Goal: Transaction & Acquisition: Purchase product/service

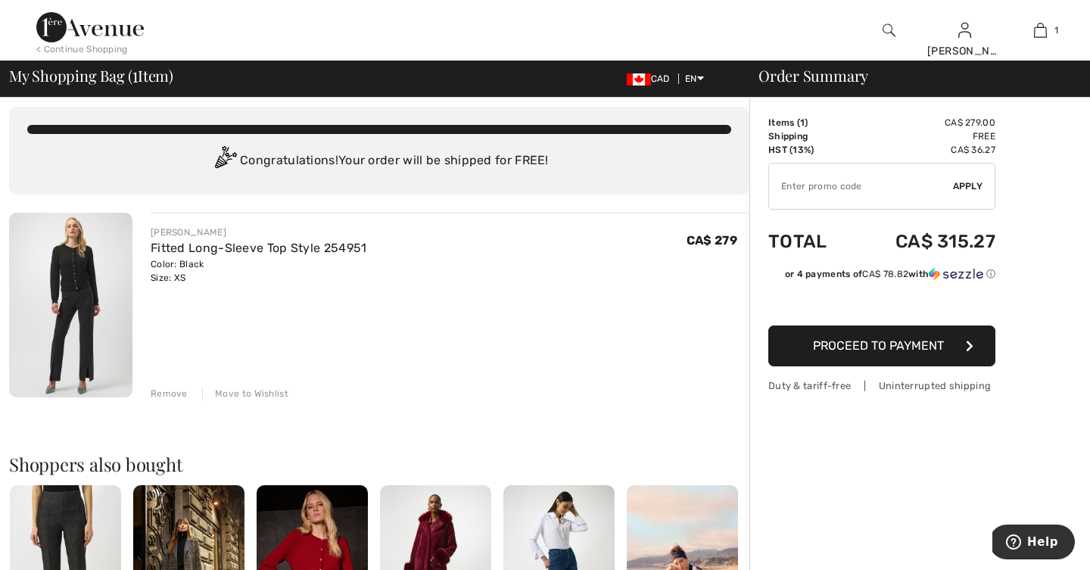
scroll to position [9, 0]
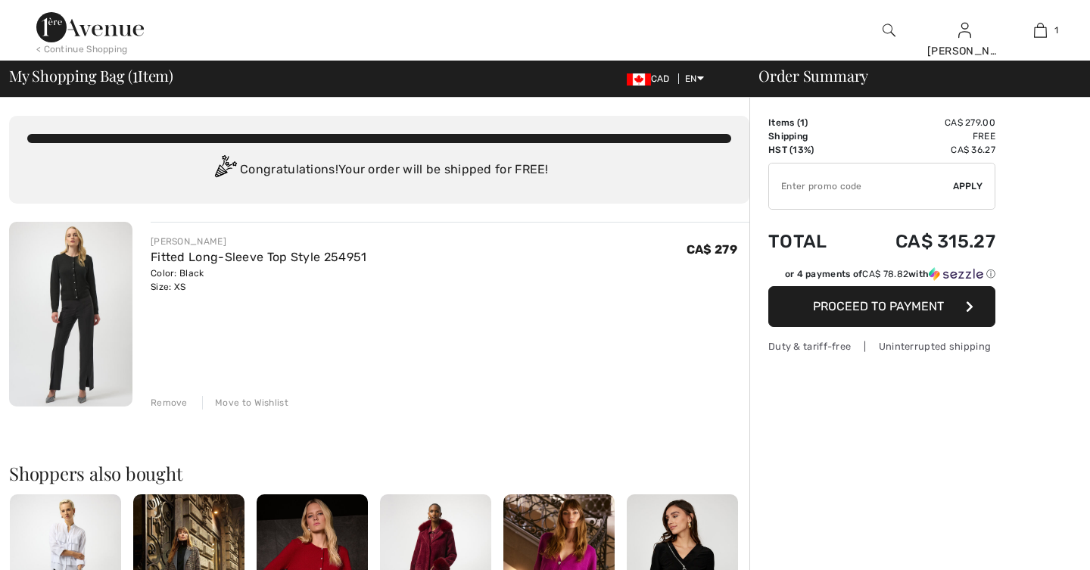
click at [409, 313] on div "JOSEPH RIBKOFF Fitted Long-Sleeve Top Style 254951 Color: Black Size: XS Final …" at bounding box center [450, 316] width 599 height 188
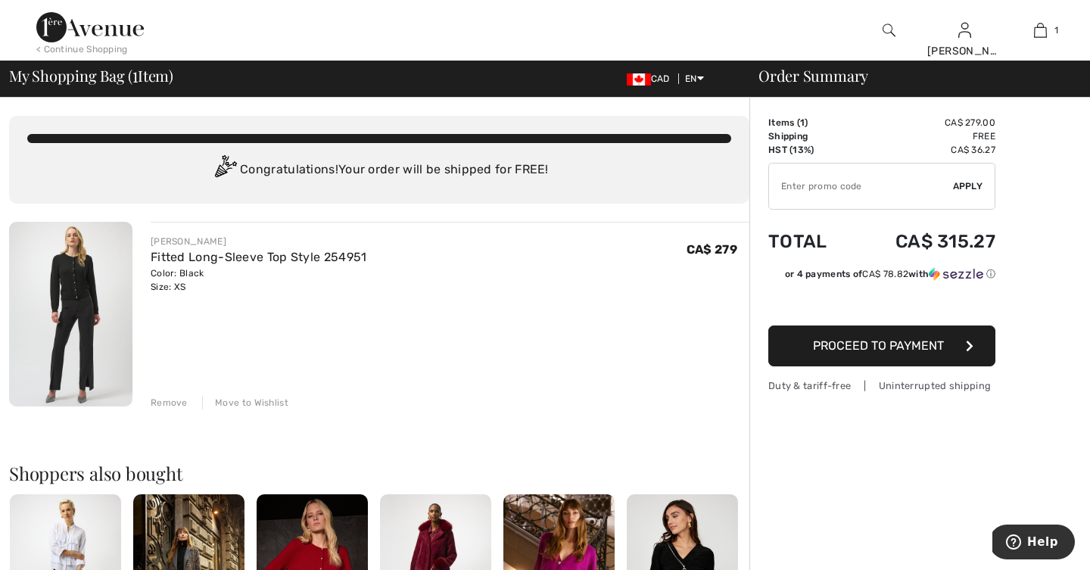
click at [164, 403] on div "Remove" at bounding box center [169, 403] width 37 height 14
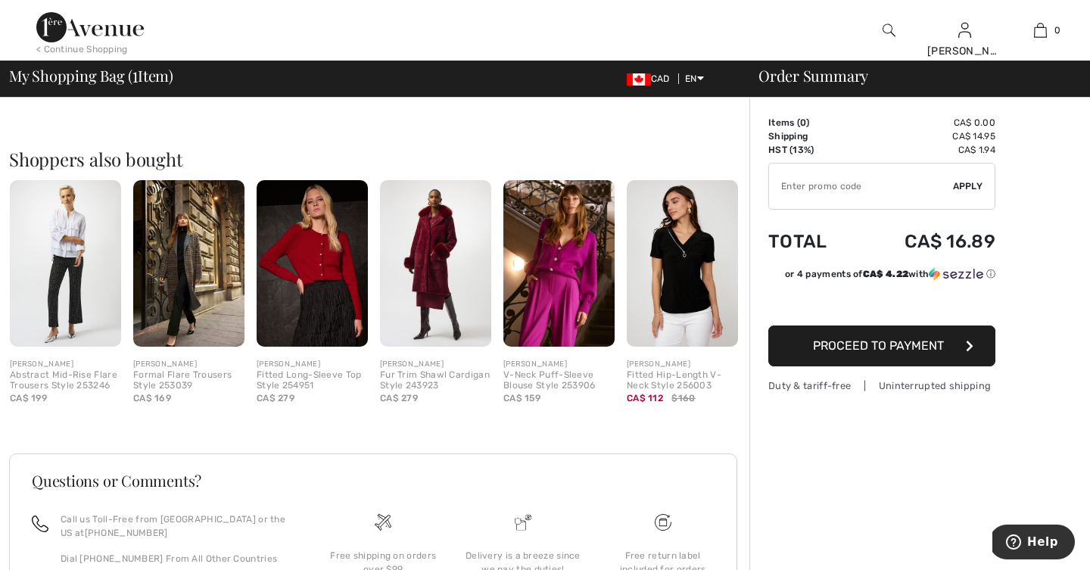
scroll to position [298, 0]
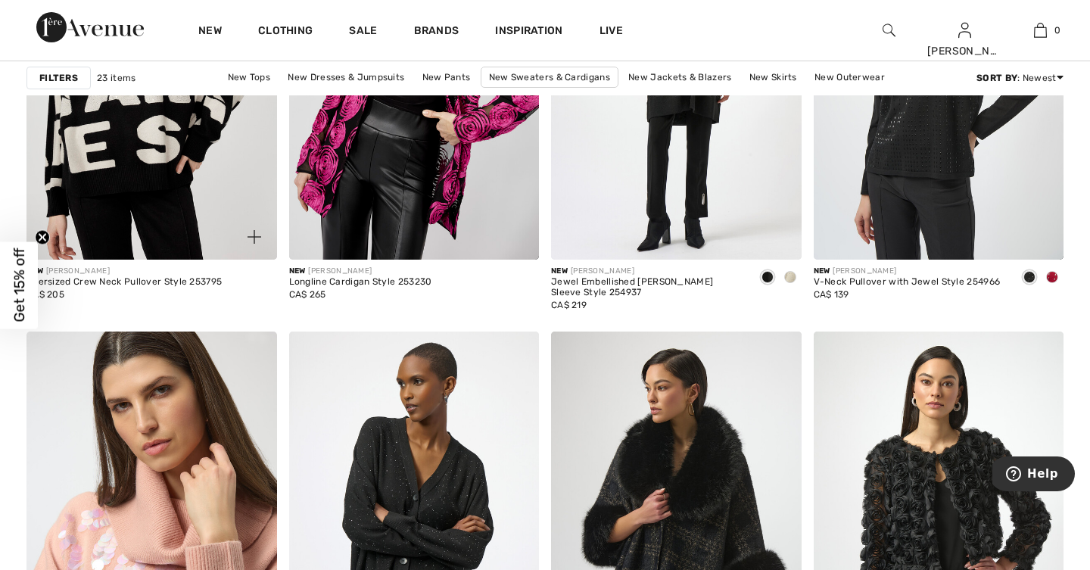
scroll to position [1229, 0]
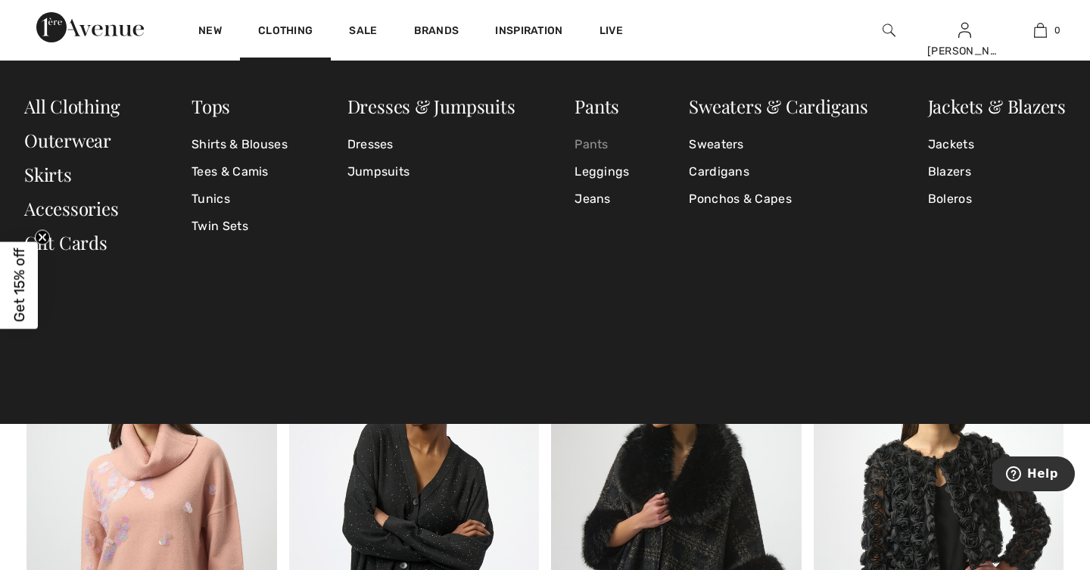
click at [588, 144] on link "Pants" at bounding box center [602, 144] width 55 height 27
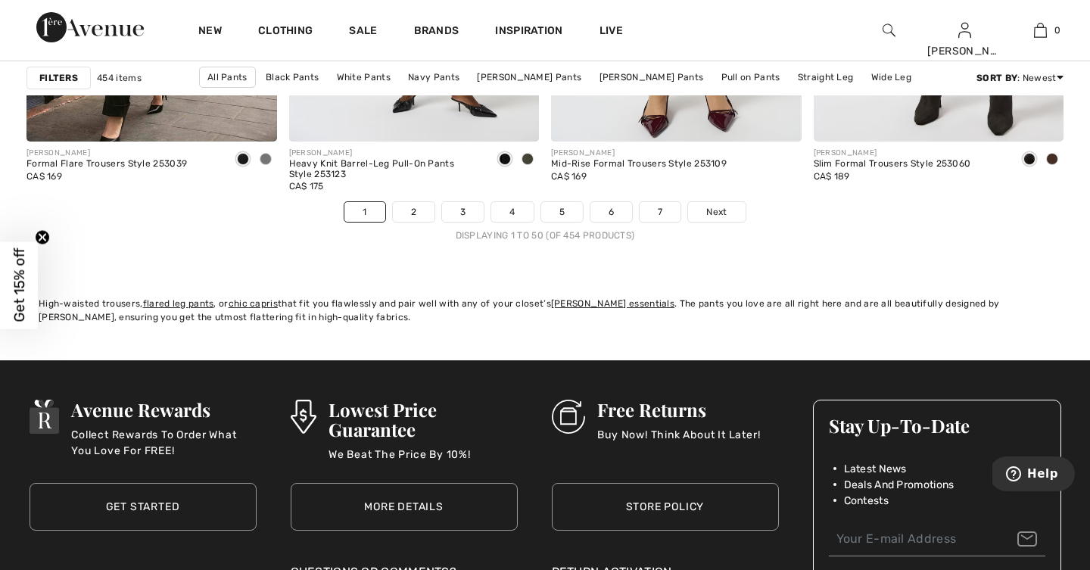
scroll to position [6829, 0]
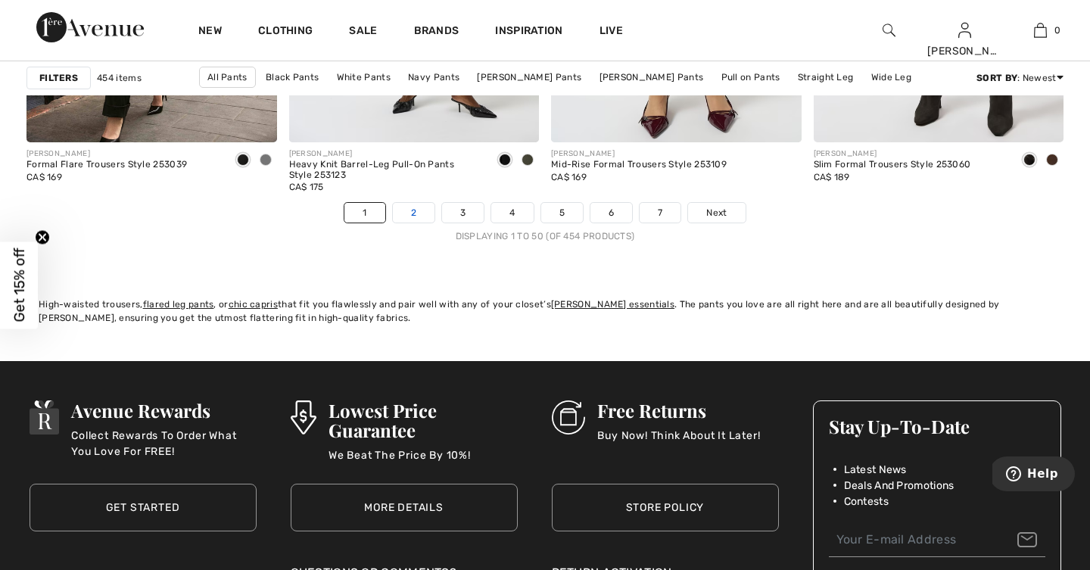
click at [412, 210] on link "2" at bounding box center [414, 213] width 42 height 20
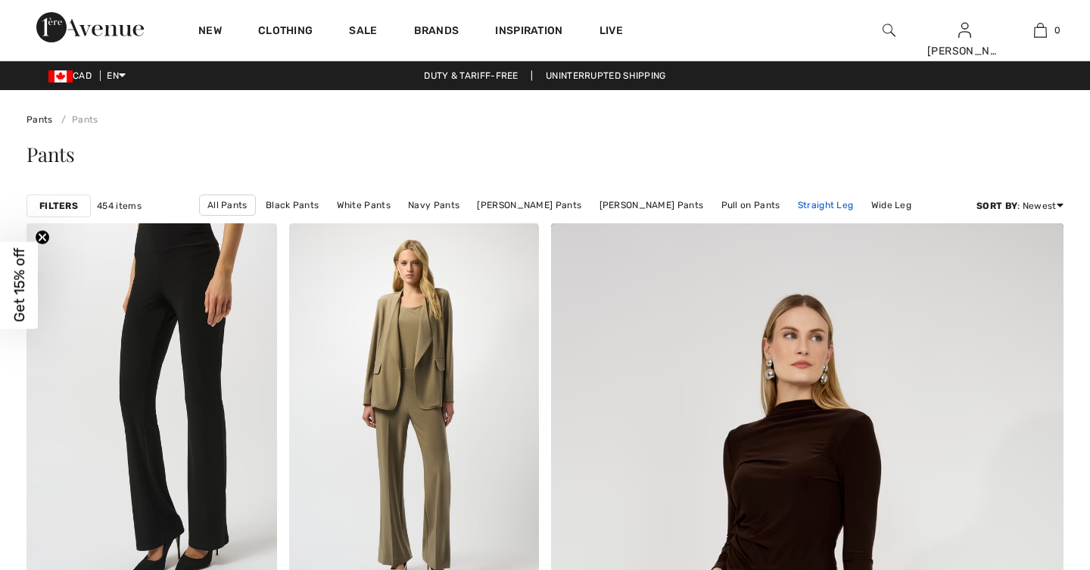
click at [792, 195] on link "Straight Leg" at bounding box center [825, 205] width 71 height 20
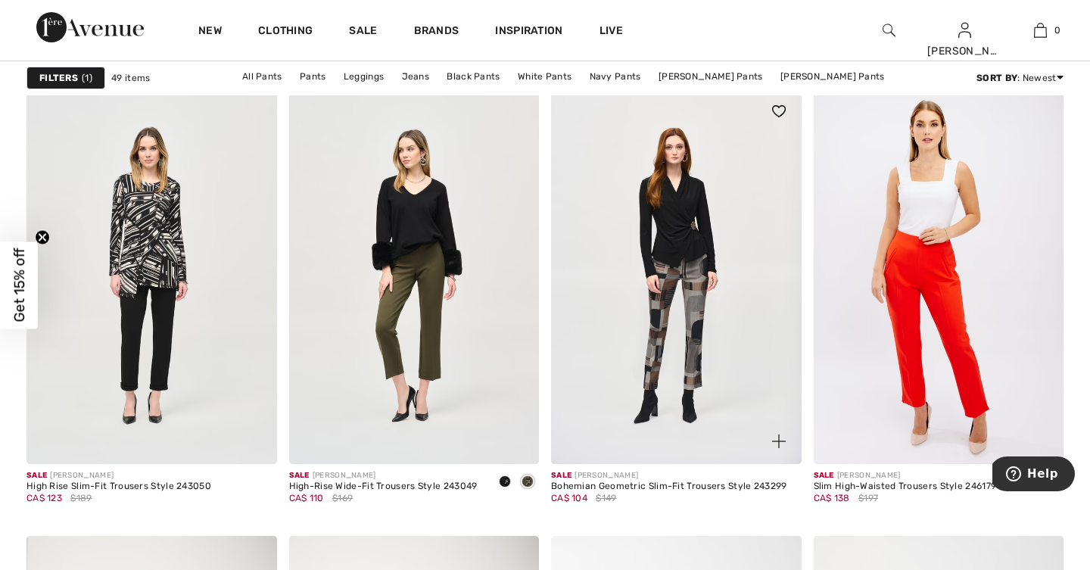
scroll to position [4613, 0]
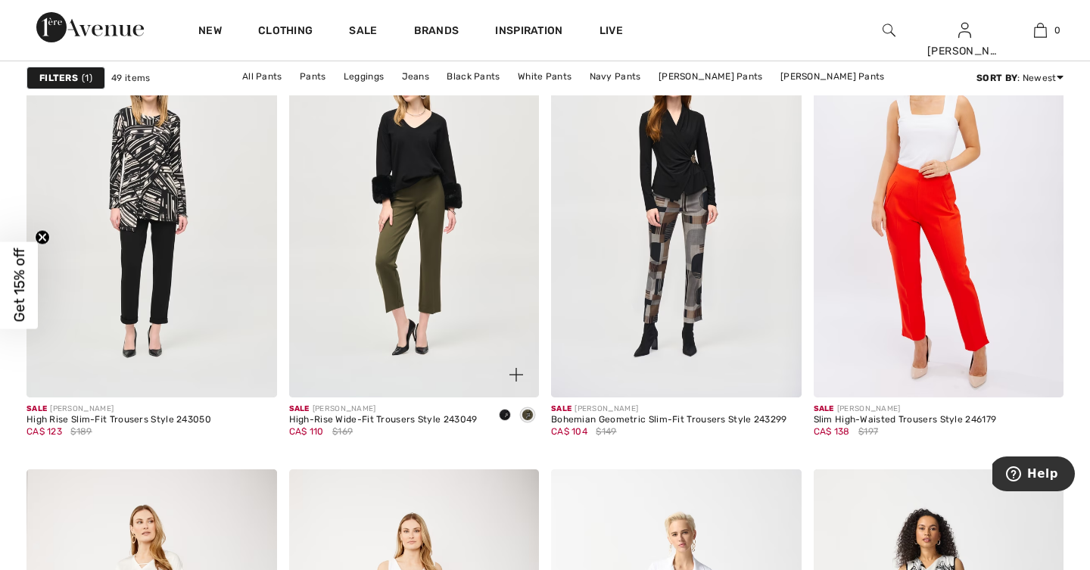
click at [528, 414] on span at bounding box center [528, 415] width 12 height 12
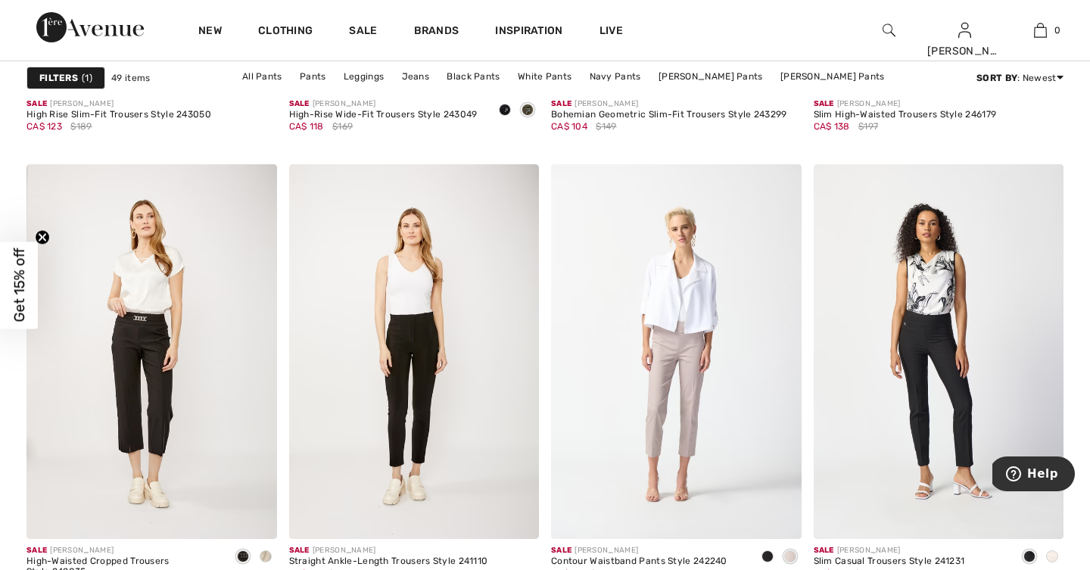
scroll to position [4918, 0]
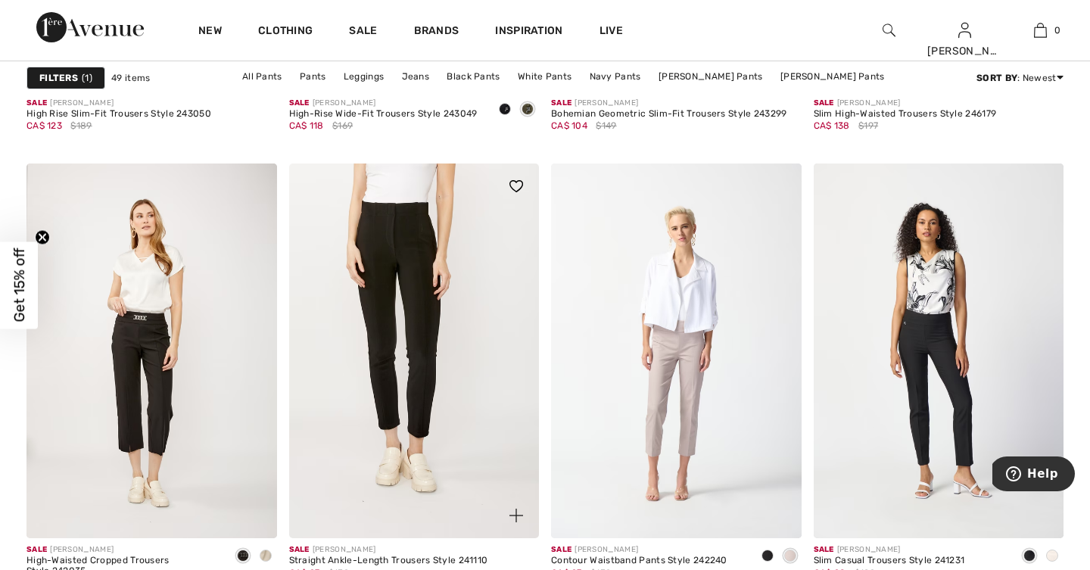
click at [390, 267] on img at bounding box center [414, 352] width 251 height 376
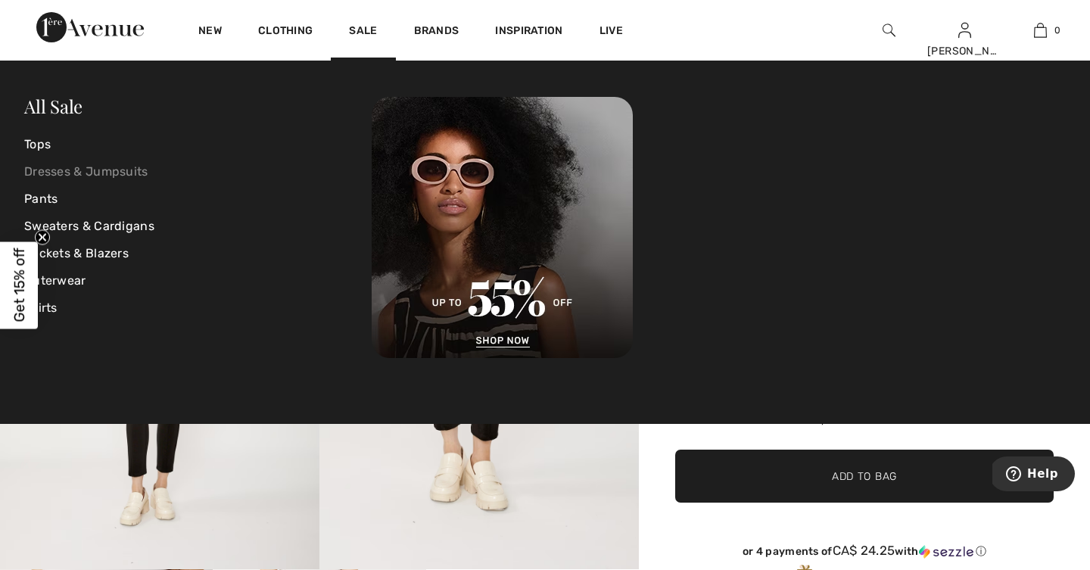
click at [48, 171] on link "Dresses & Jumpsuits" at bounding box center [198, 171] width 348 height 27
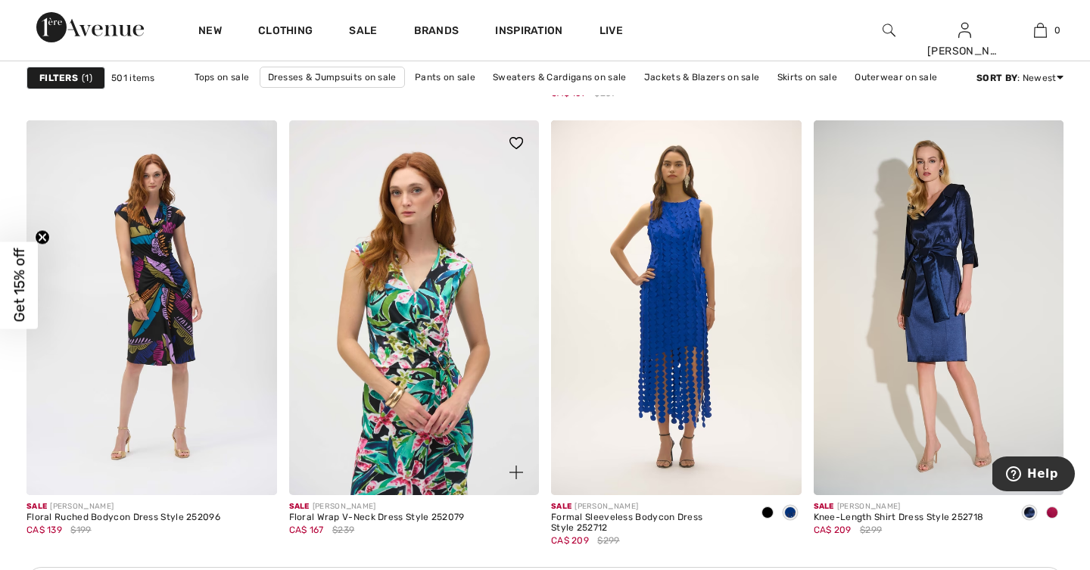
scroll to position [4993, 0]
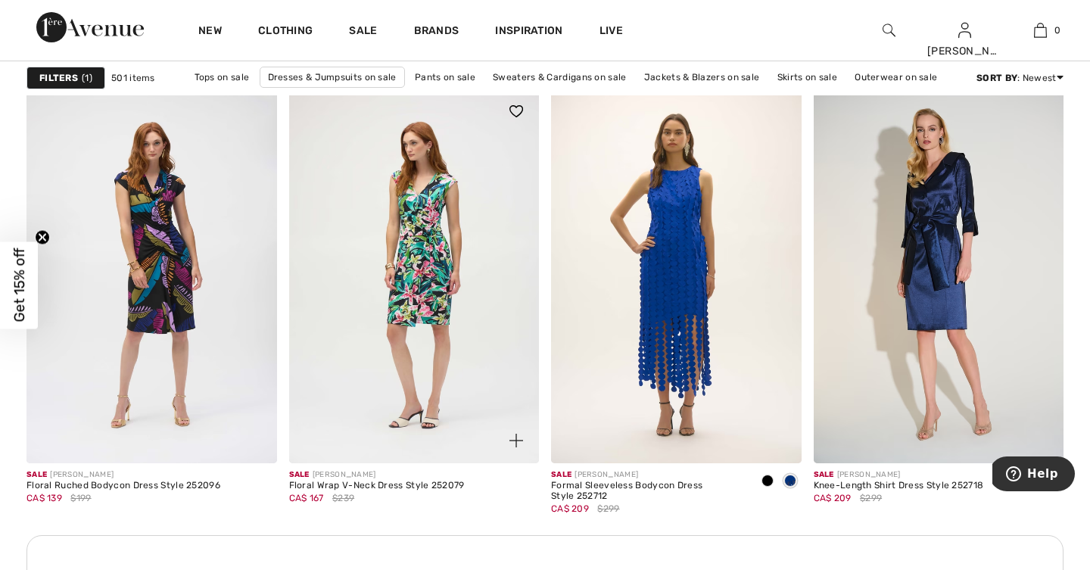
click at [516, 441] on img at bounding box center [517, 441] width 14 height 14
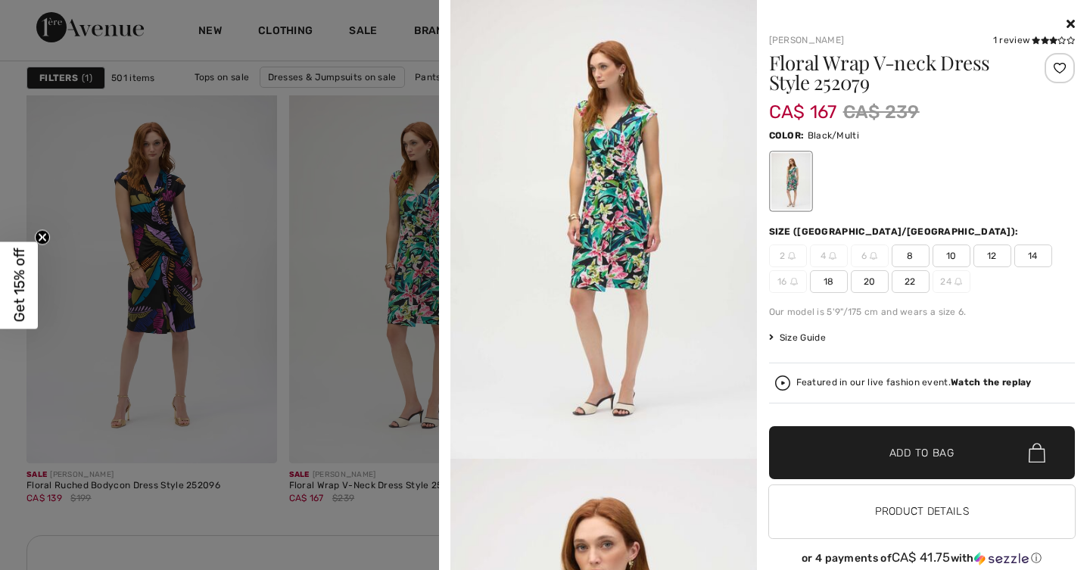
click at [1073, 20] on icon at bounding box center [1071, 23] width 8 height 12
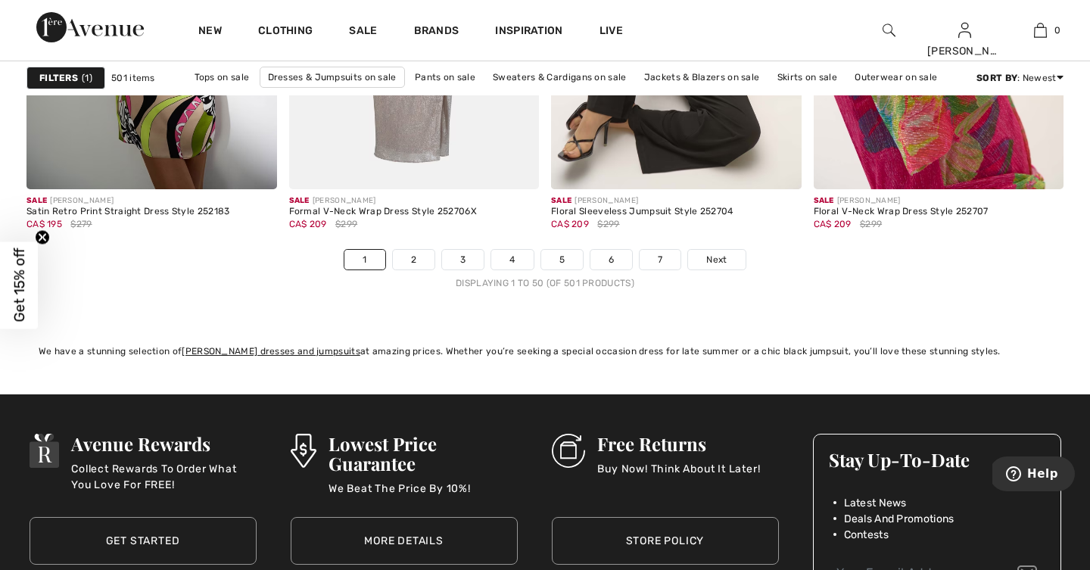
scroll to position [6793, 0]
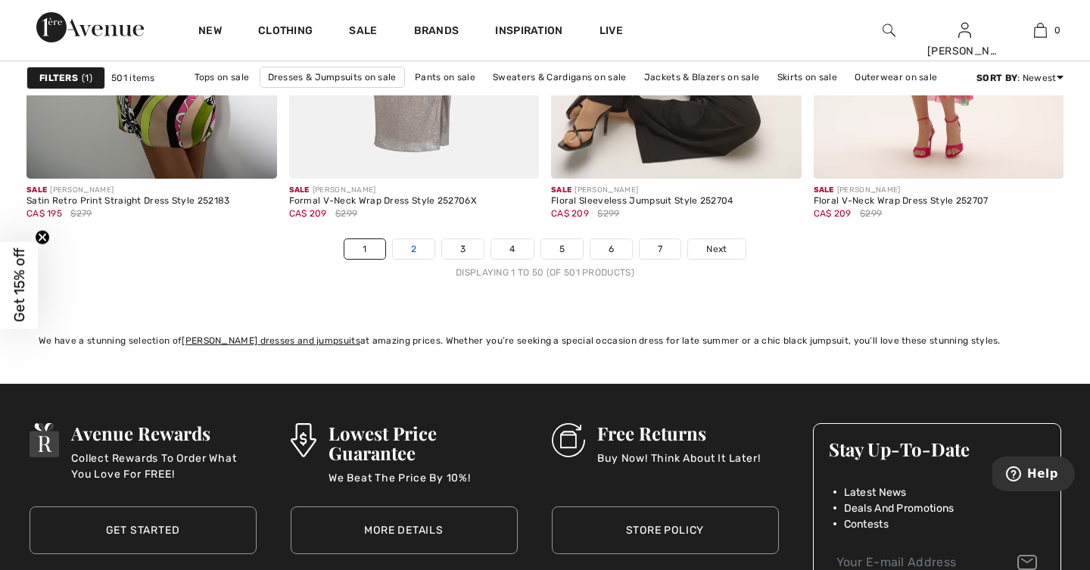
click at [411, 251] on link "2" at bounding box center [414, 249] width 42 height 20
click at [720, 250] on span "Next" at bounding box center [716, 249] width 20 height 14
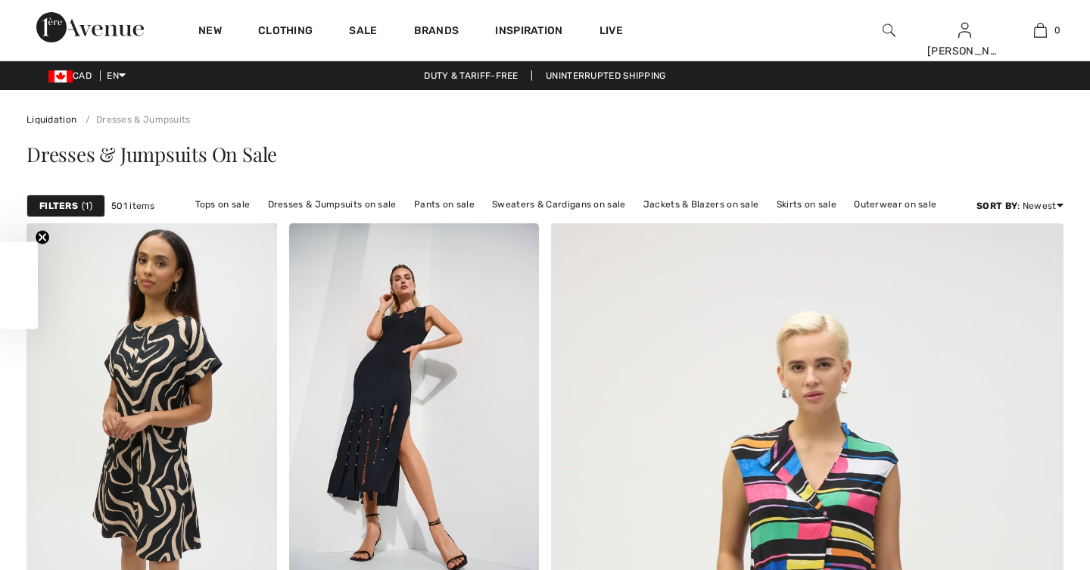
scroll to position [4053, 0]
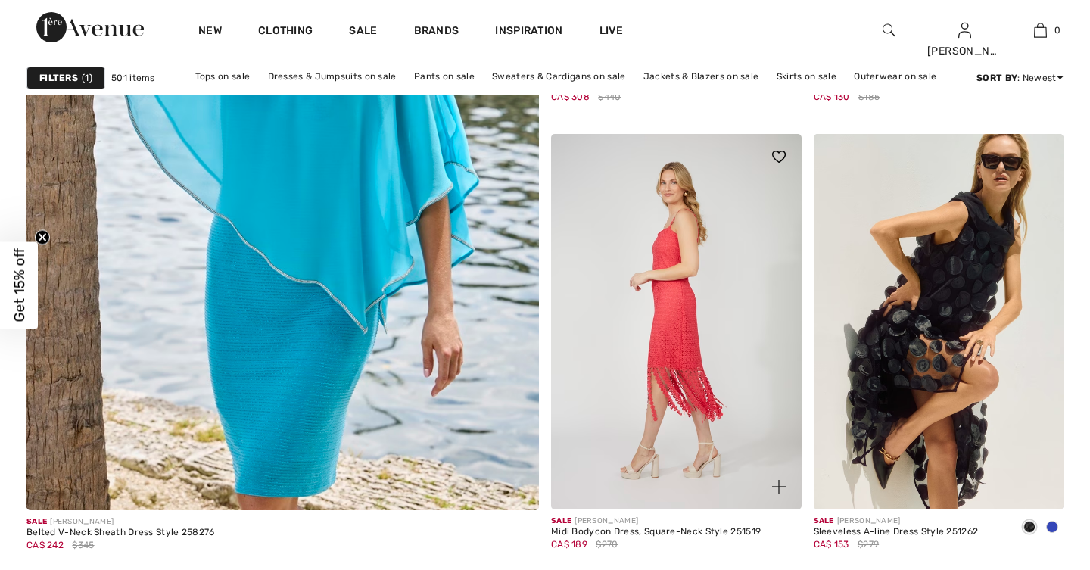
checkbox input "true"
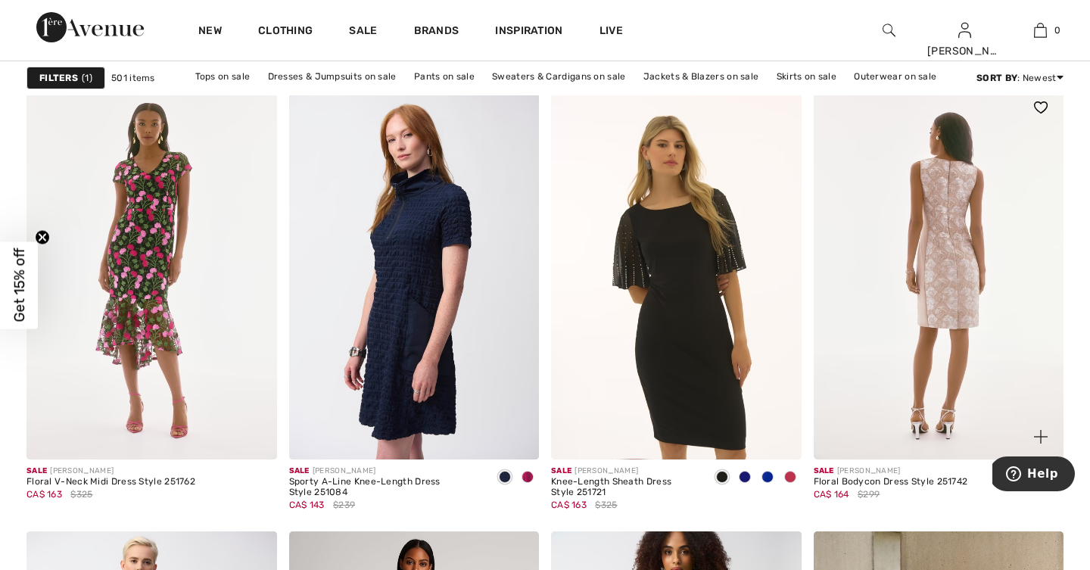
scroll to position [5617, 0]
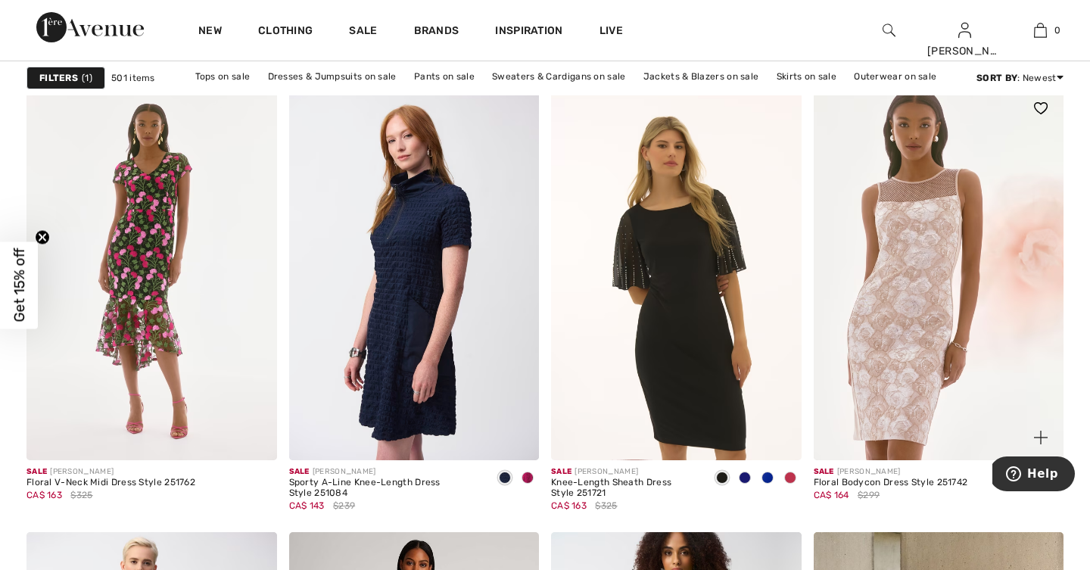
click at [1043, 436] on img at bounding box center [1041, 438] width 14 height 14
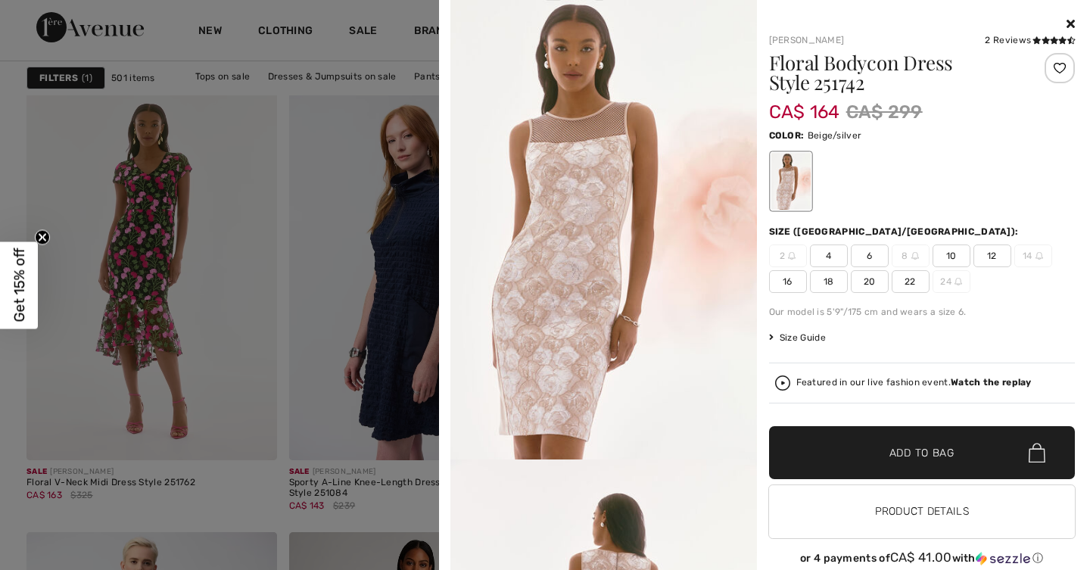
click at [1071, 21] on icon at bounding box center [1071, 23] width 8 height 12
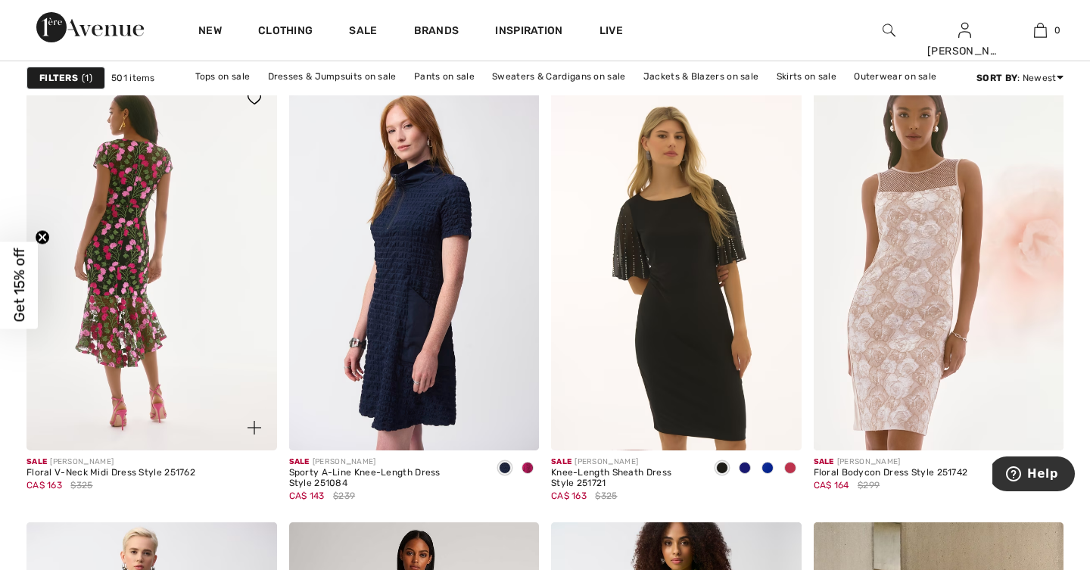
scroll to position [5623, 0]
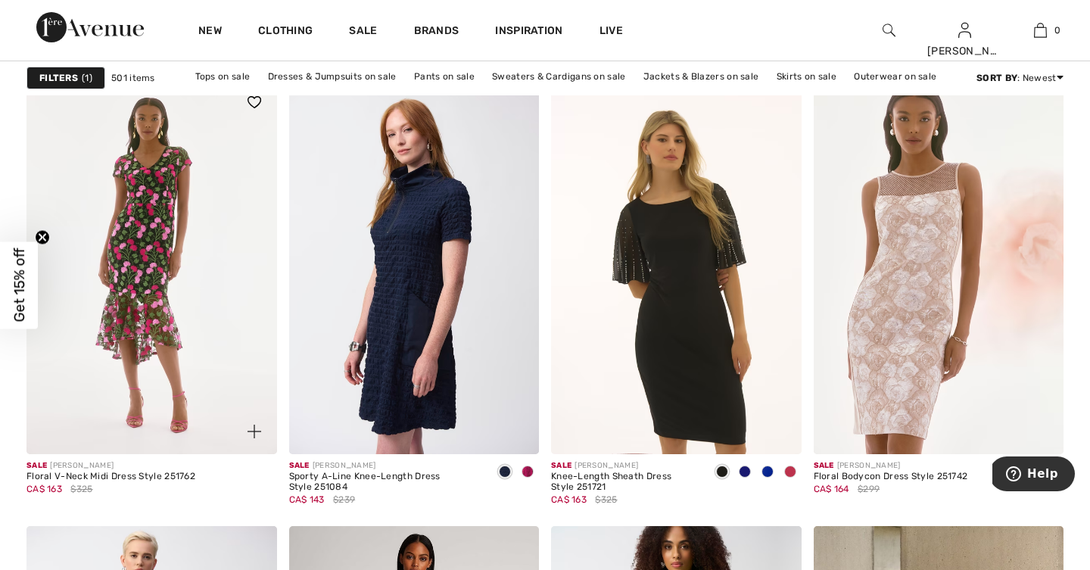
click at [252, 431] on img at bounding box center [255, 432] width 14 height 14
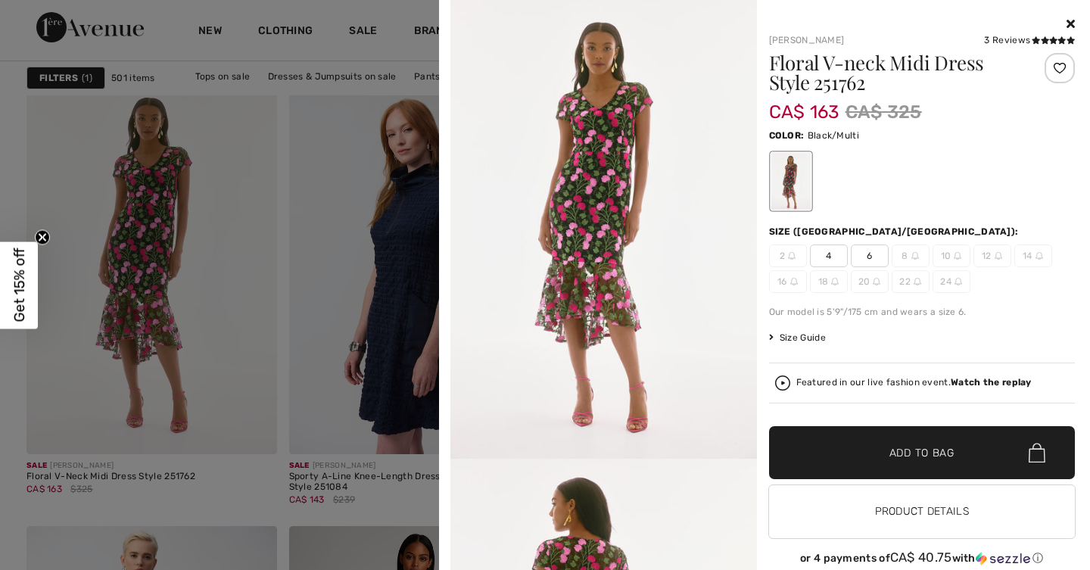
click at [1069, 20] on icon at bounding box center [1071, 23] width 8 height 12
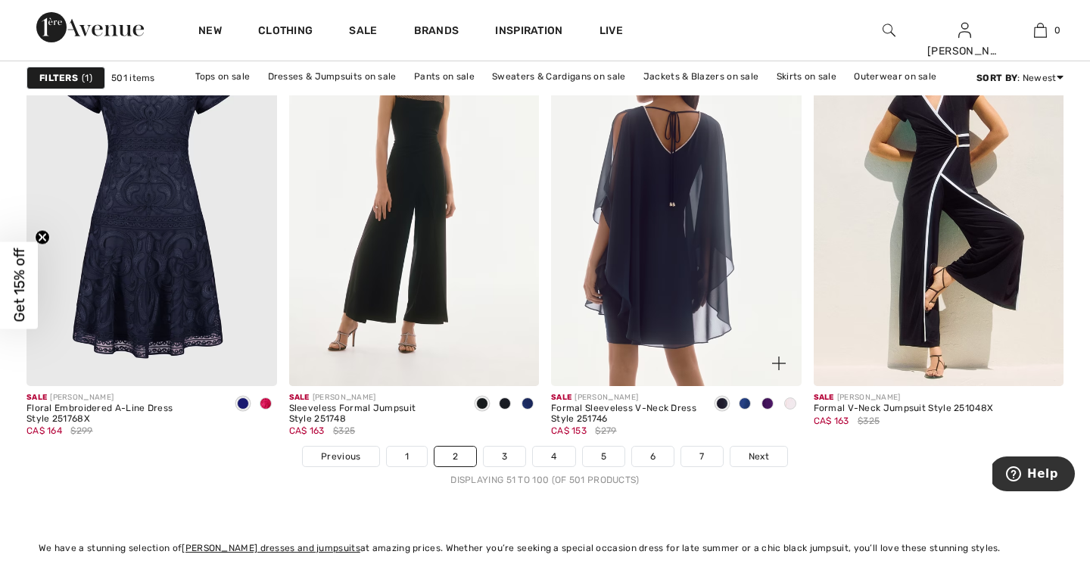
scroll to position [6586, 0]
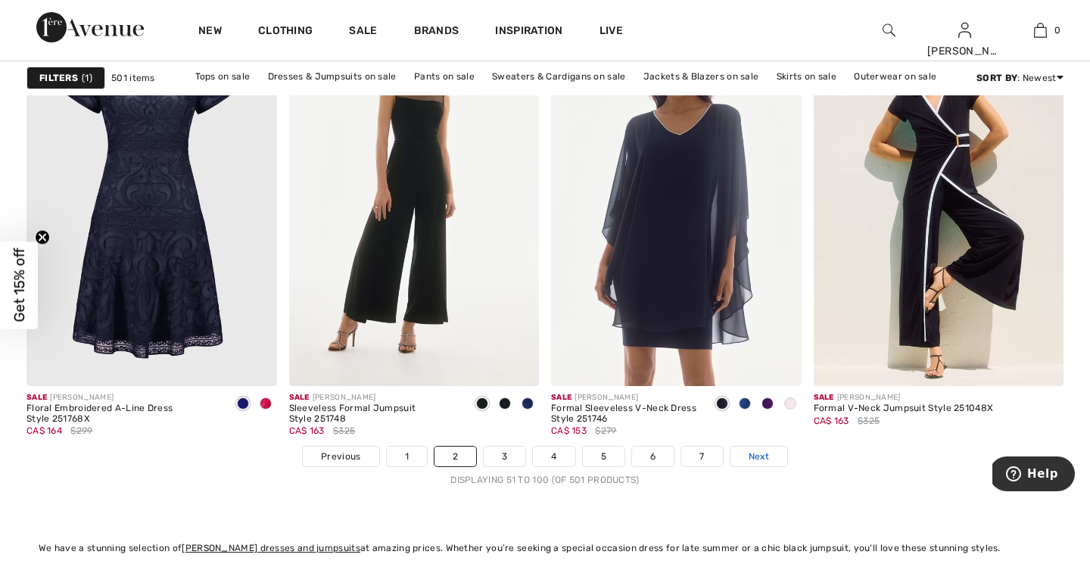
click at [756, 455] on span "Next" at bounding box center [759, 457] width 20 height 14
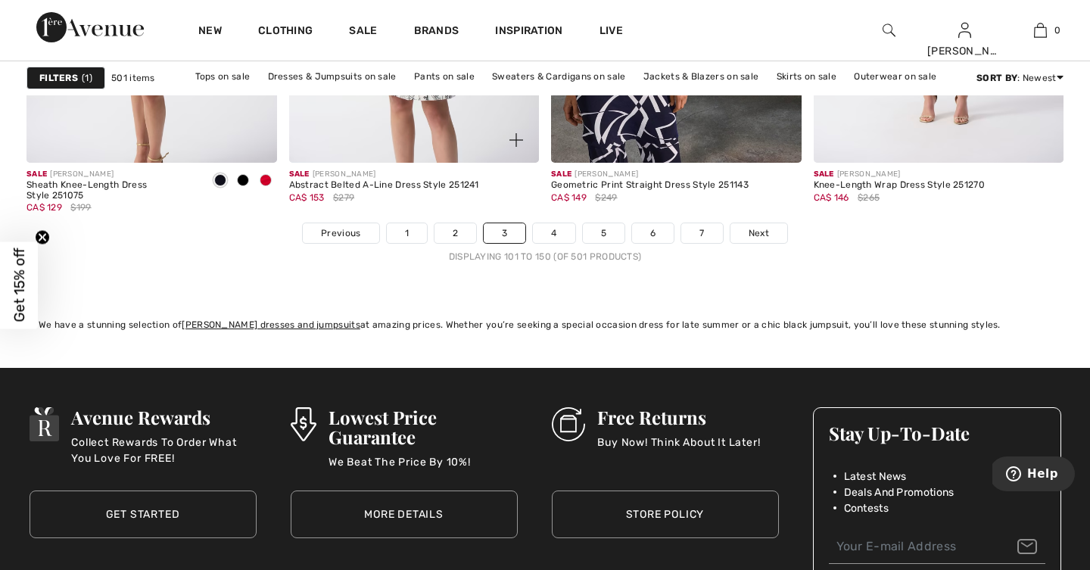
scroll to position [6817, 0]
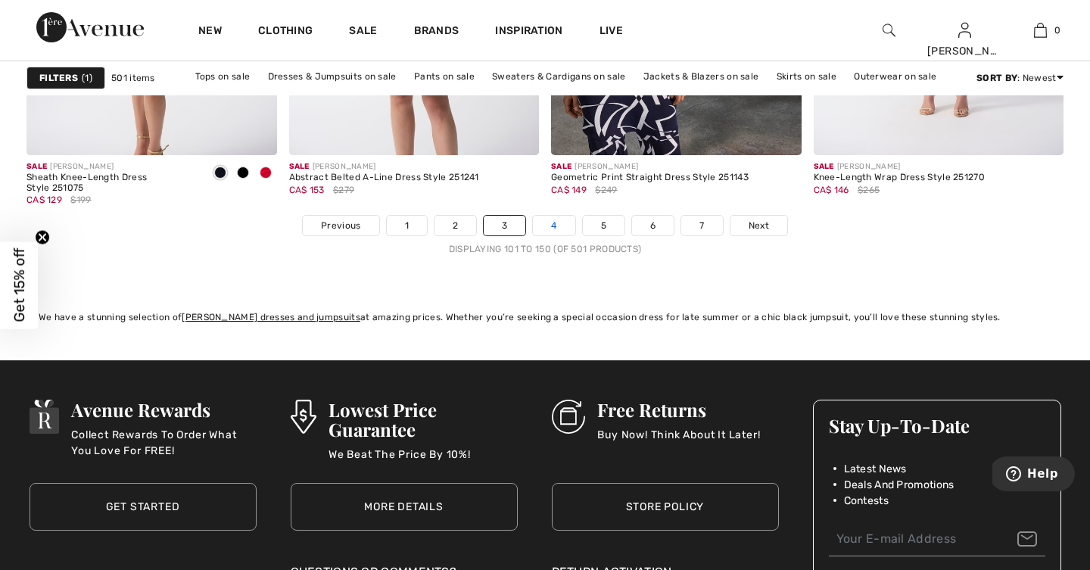
click at [551, 226] on link "4" at bounding box center [554, 226] width 42 height 20
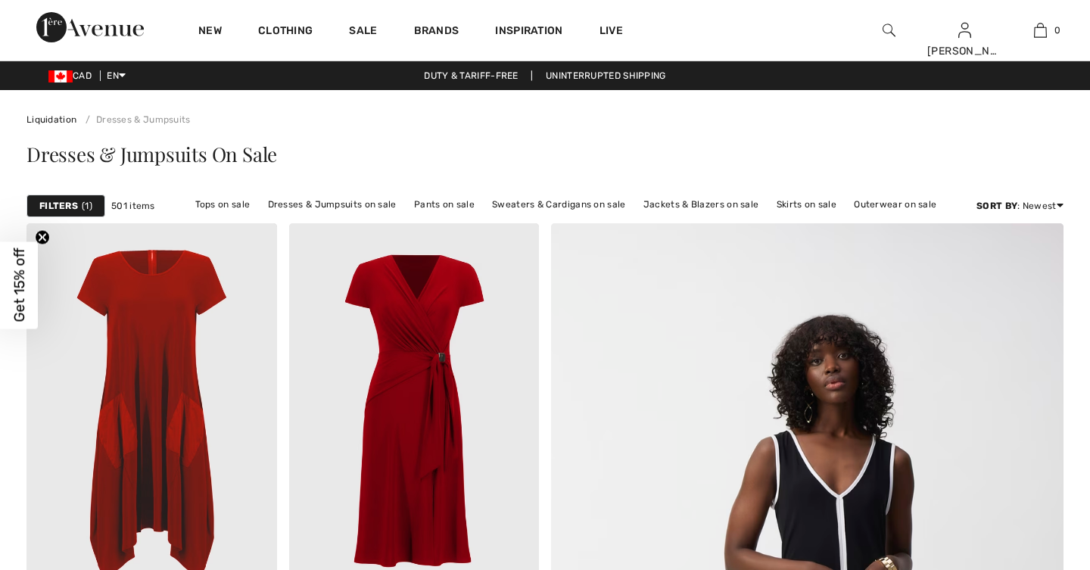
checkbox input "true"
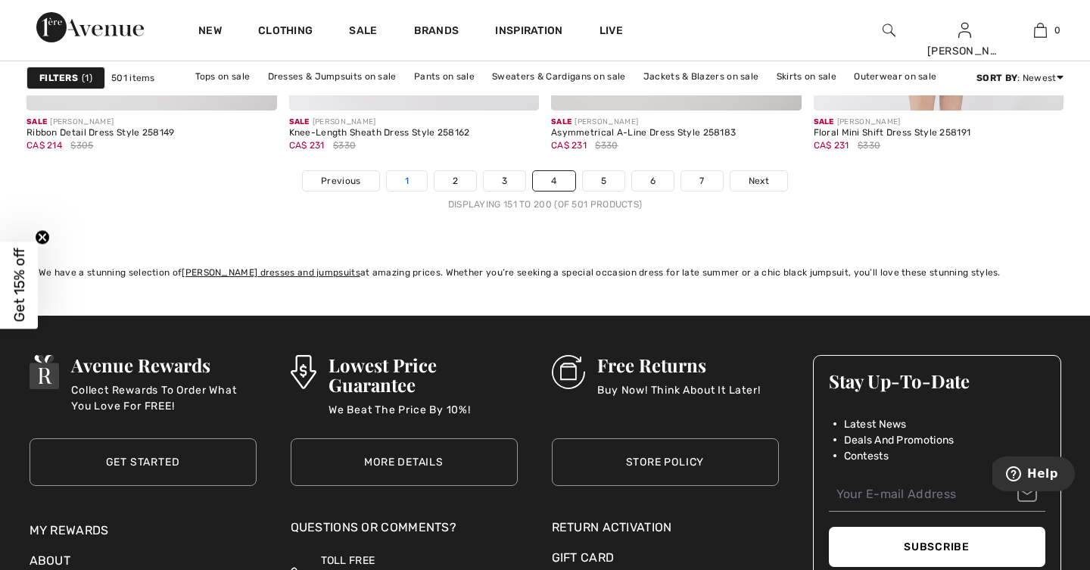
scroll to position [6860, 0]
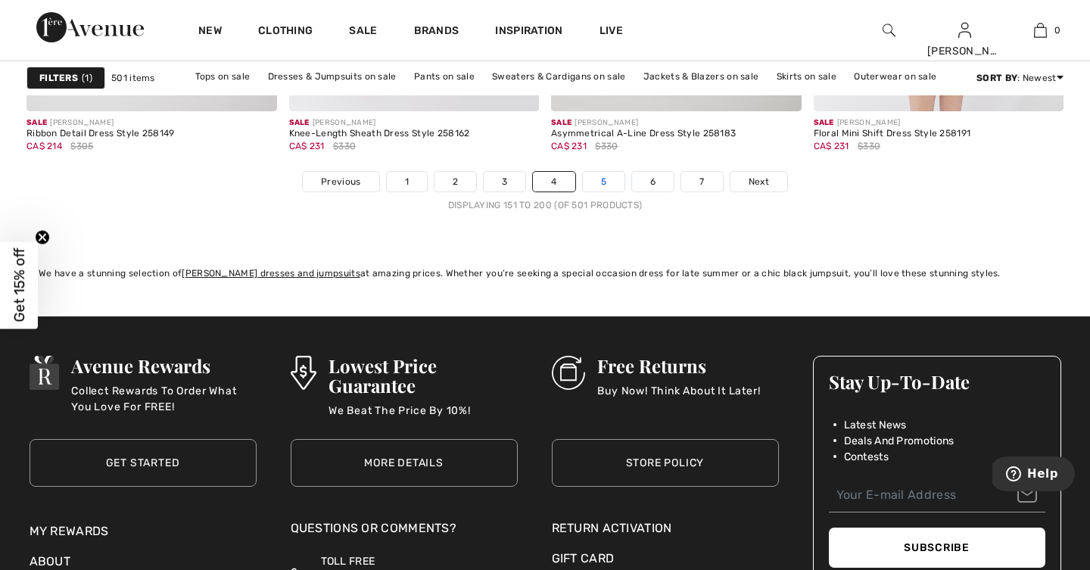
click at [604, 180] on link "5" at bounding box center [604, 182] width 42 height 20
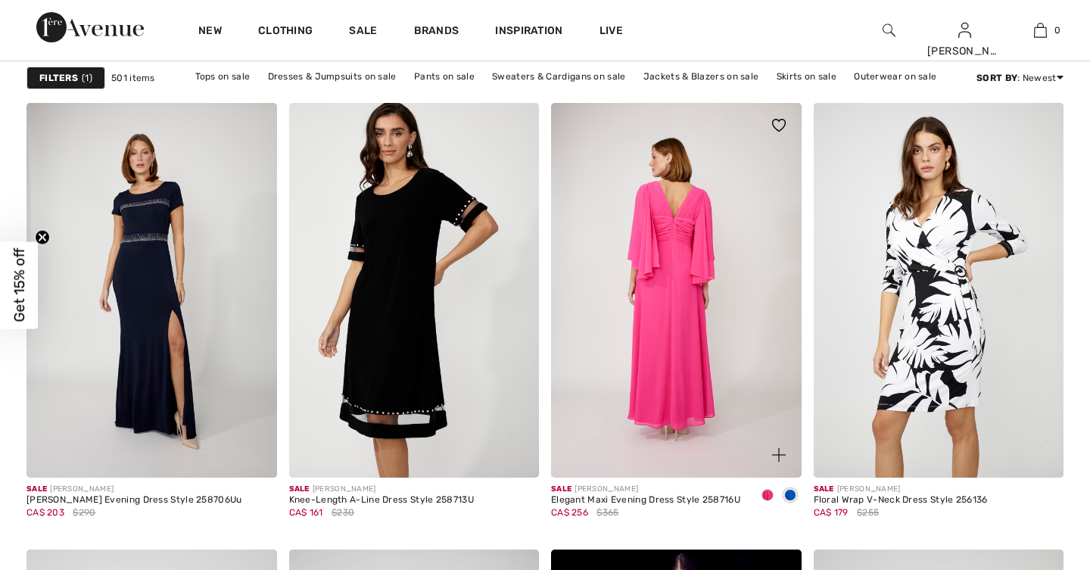
checkbox input "true"
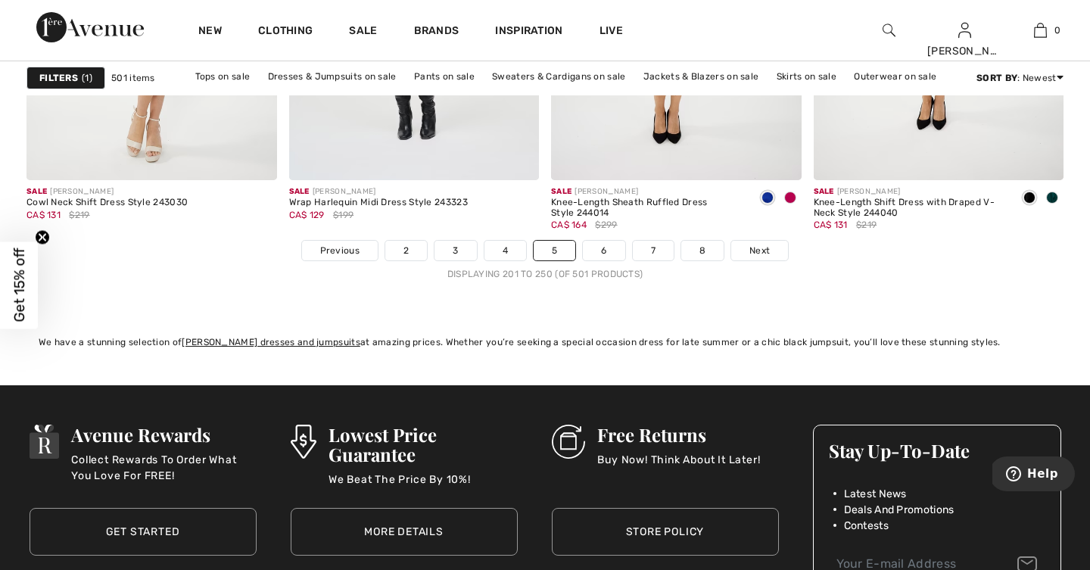
scroll to position [6694, 0]
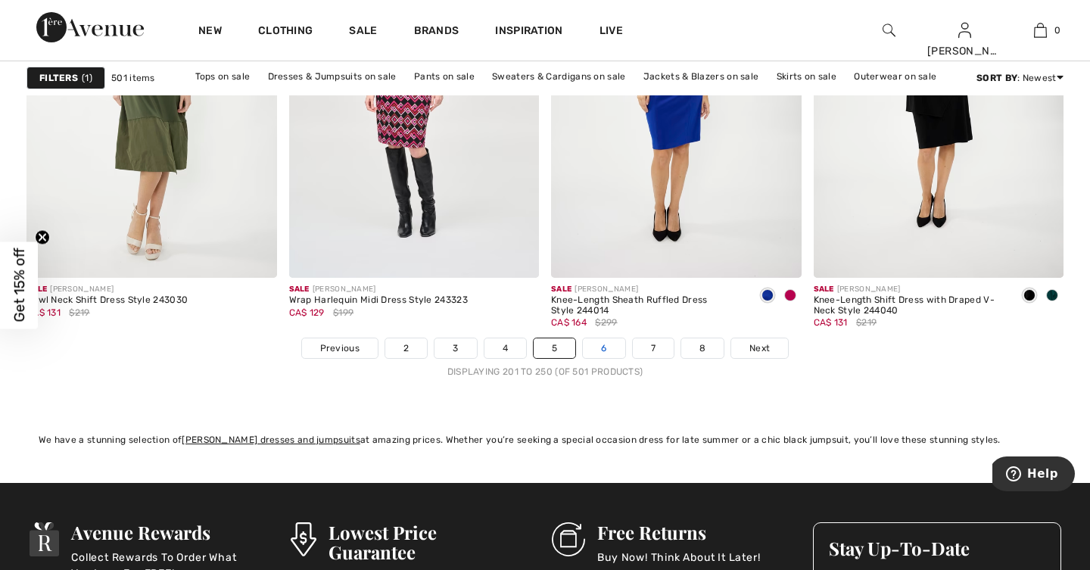
click at [605, 345] on link "6" at bounding box center [604, 348] width 42 height 20
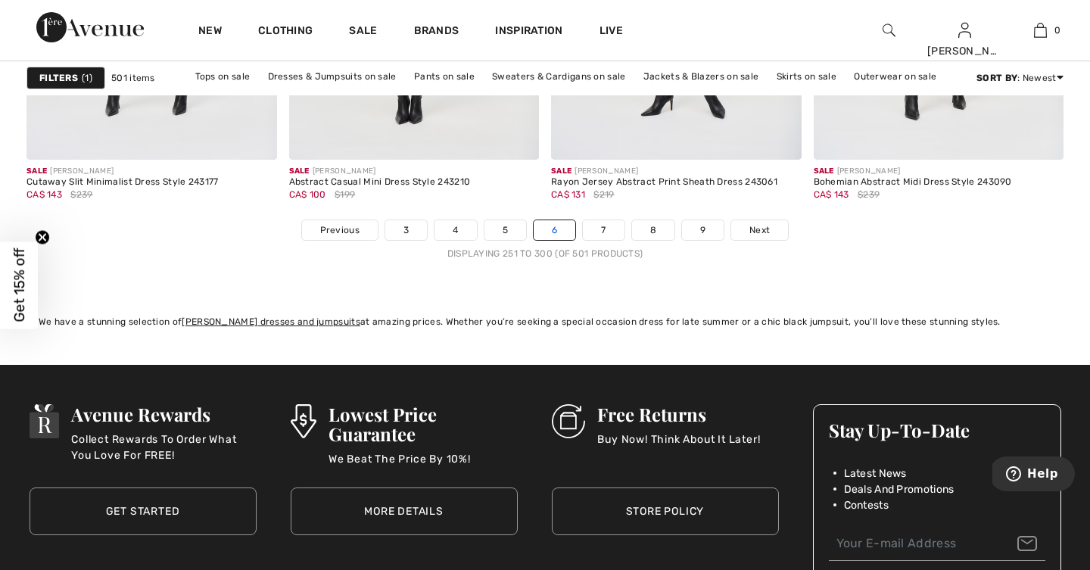
scroll to position [6814, 0]
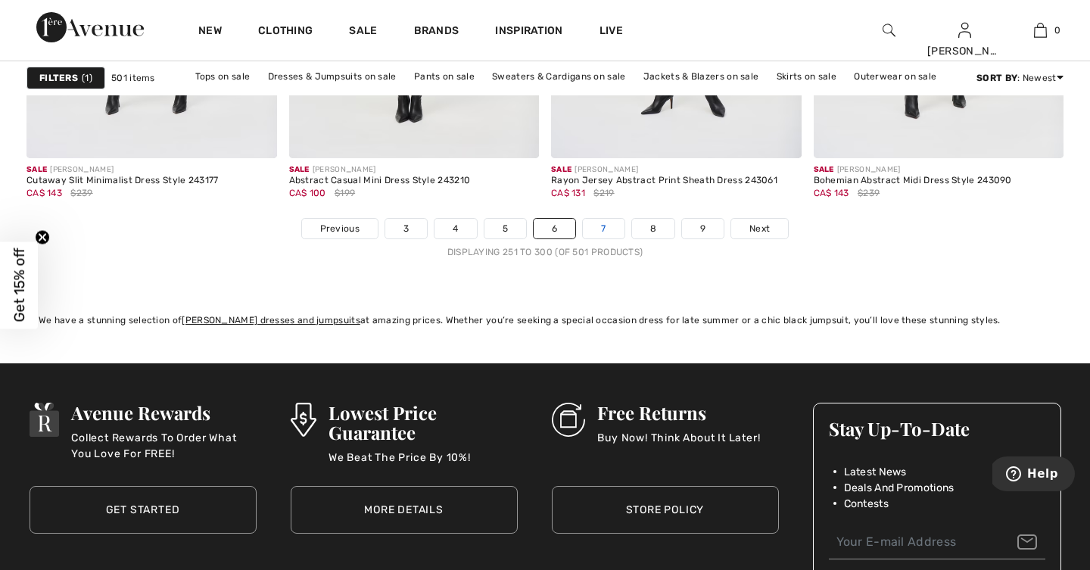
click at [603, 225] on link "7" at bounding box center [603, 229] width 41 height 20
click at [603, 228] on link "7" at bounding box center [603, 229] width 41 height 20
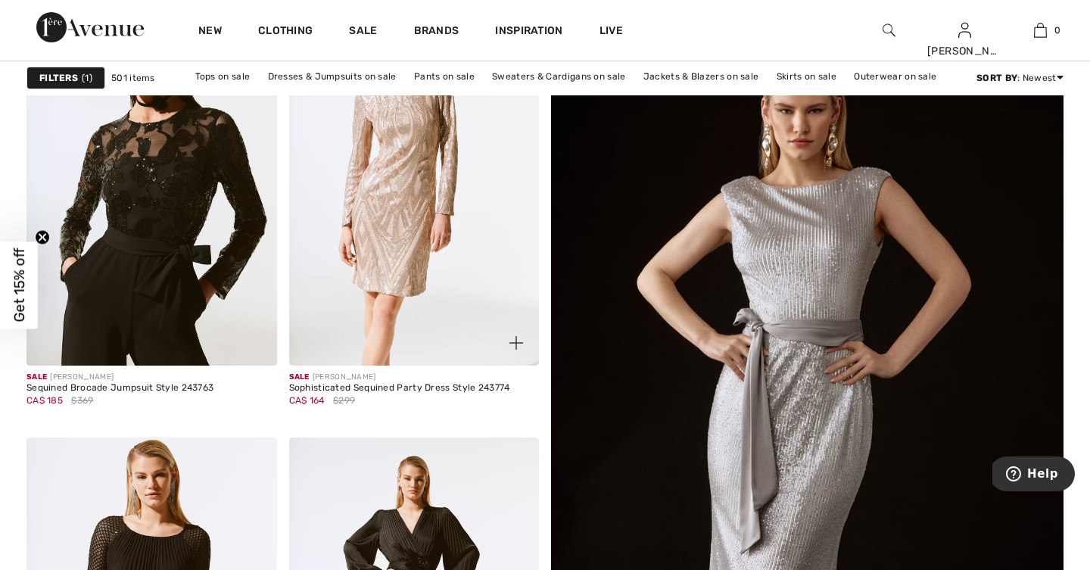
scroll to position [226, 0]
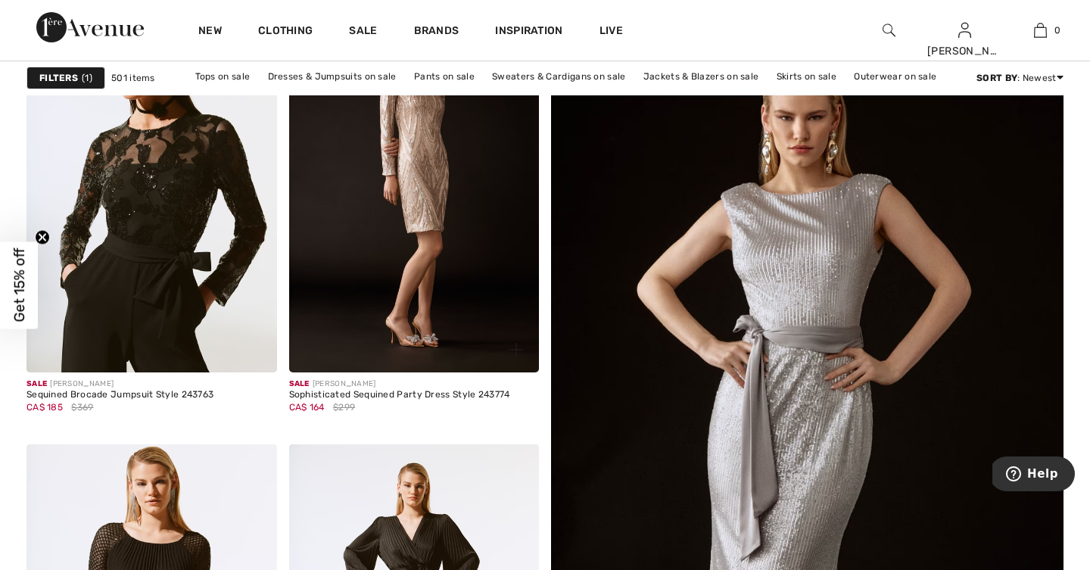
click at [516, 348] on img at bounding box center [517, 350] width 14 height 14
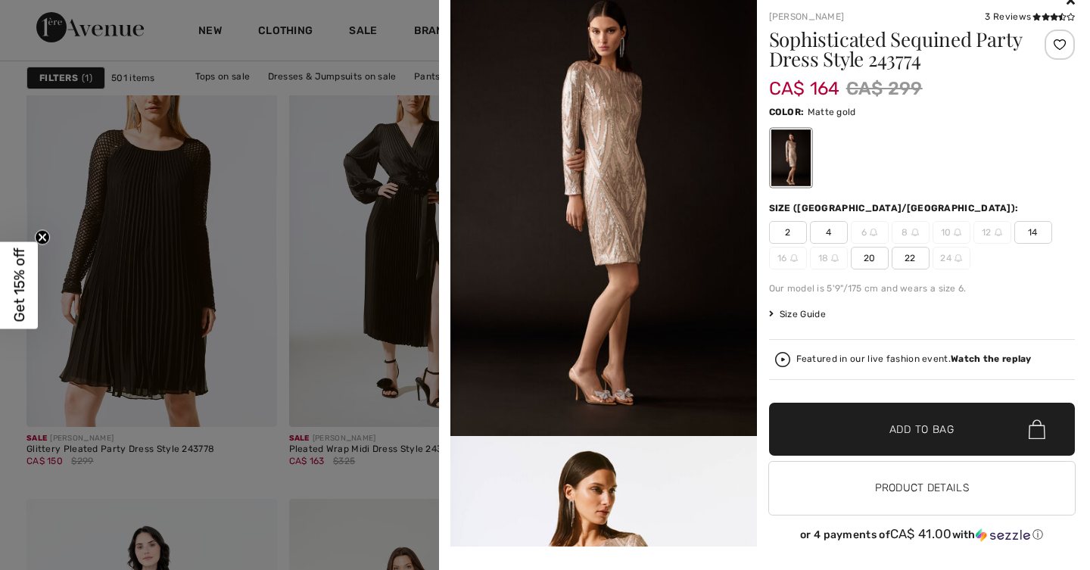
scroll to position [619, 0]
click at [1048, 16] on icon at bounding box center [1046, 17] width 8 height 8
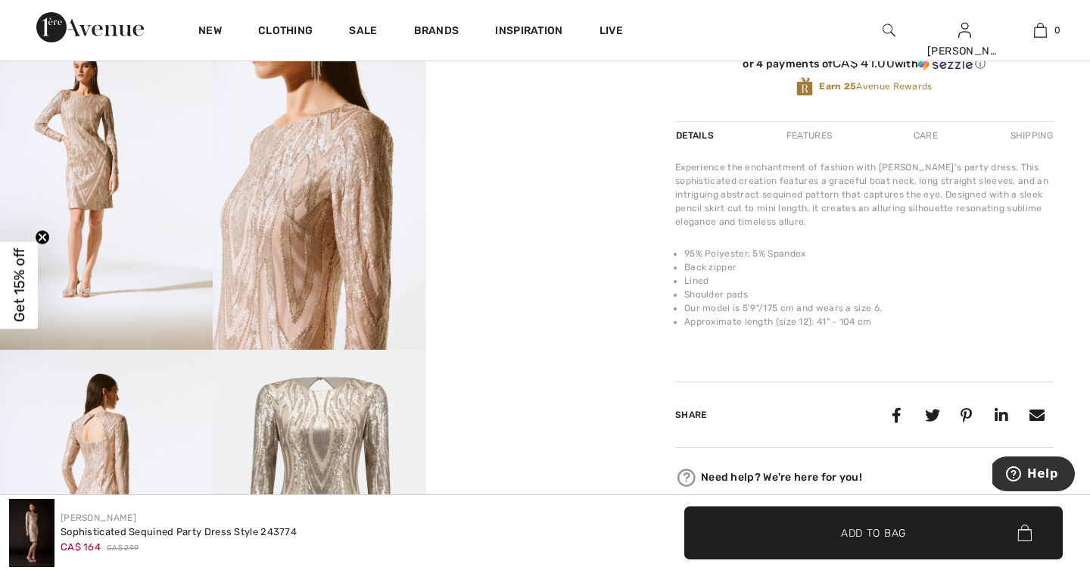
click at [558, 137] on video "Your browser does not support the video tag." at bounding box center [532, 83] width 213 height 107
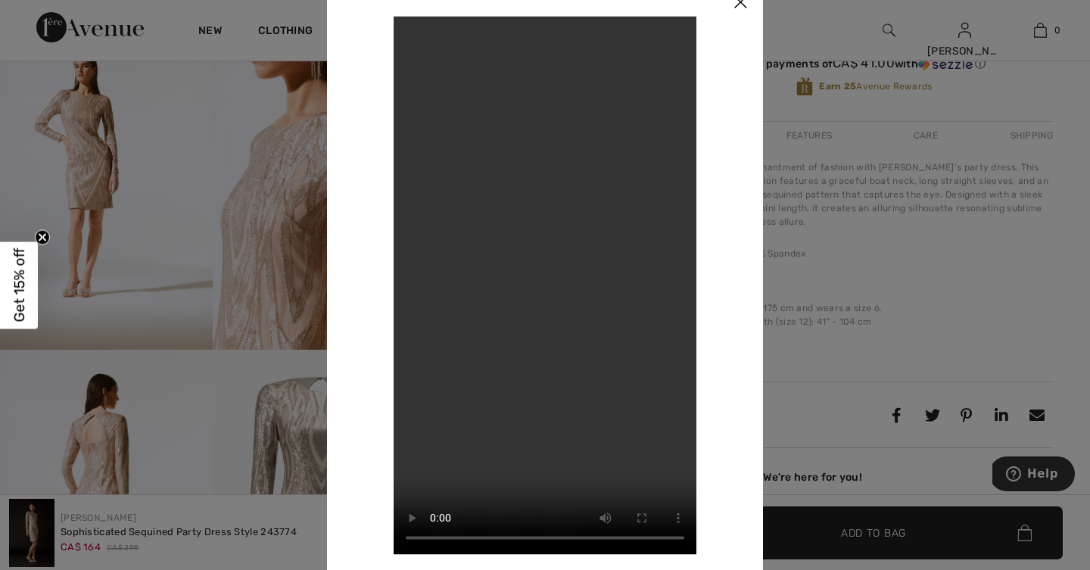
click at [740, 8] on img at bounding box center [740, 3] width 45 height 47
